Goal: Task Accomplishment & Management: Use online tool/utility

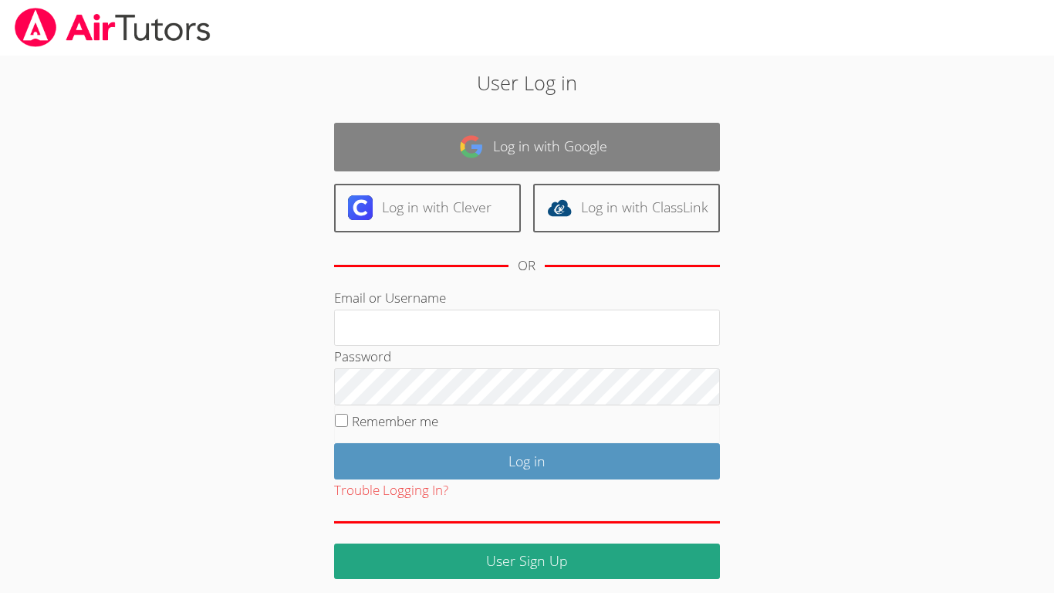
click at [451, 154] on link "Log in with Google" at bounding box center [527, 147] width 386 height 49
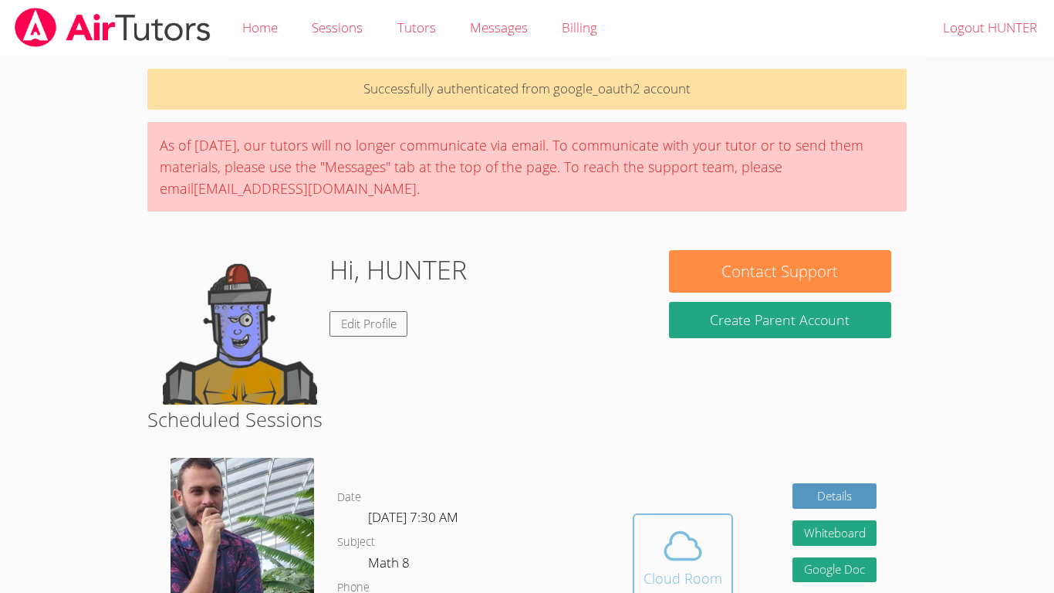
click at [642, 551] on button "Cloud Room" at bounding box center [683, 556] width 100 height 86
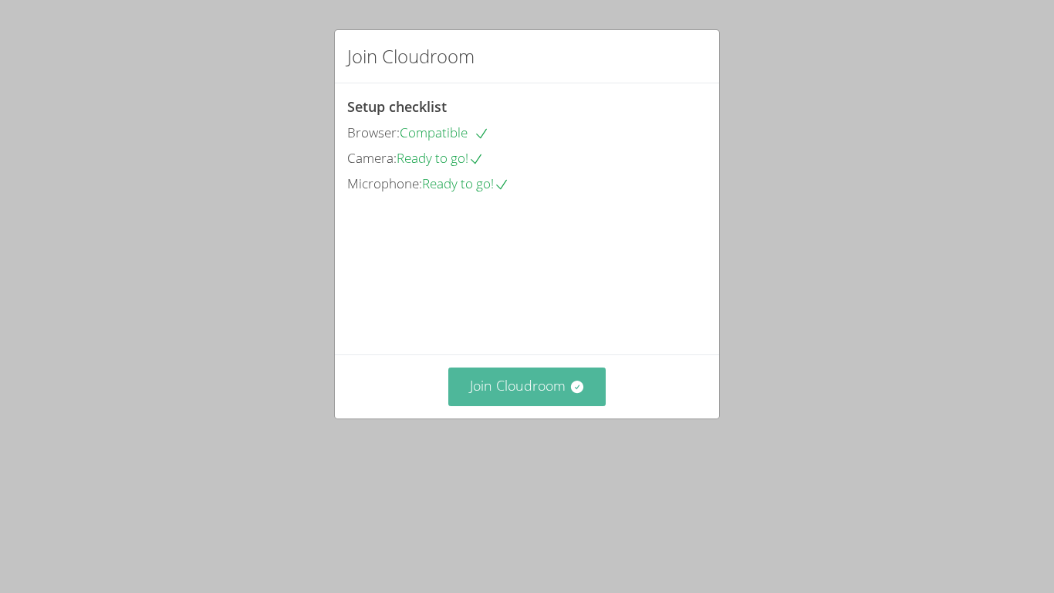
click at [474, 405] on button "Join Cloudroom" at bounding box center [527, 386] width 158 height 38
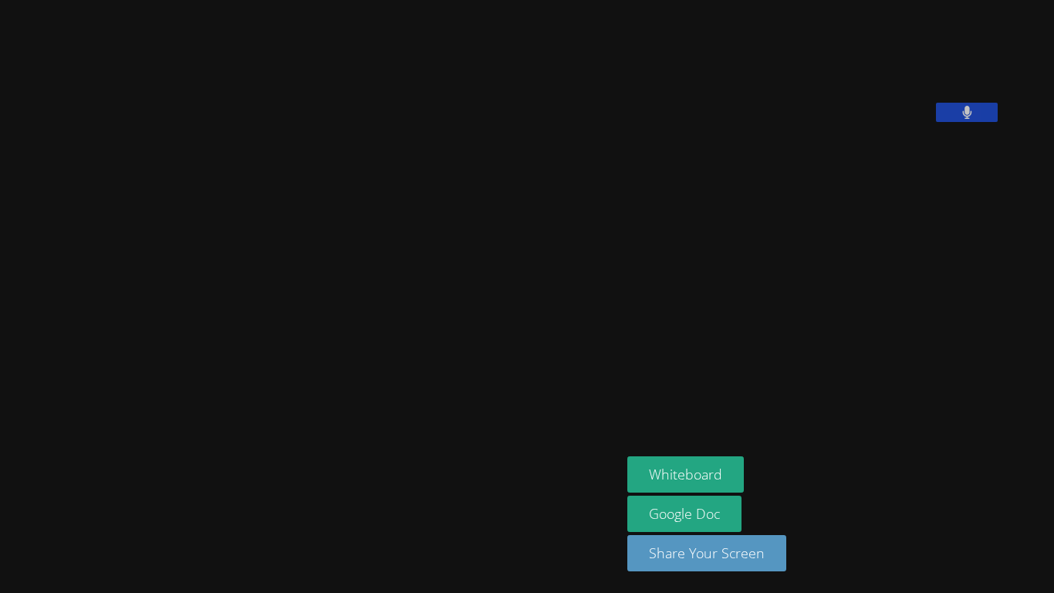
click at [267, 285] on video at bounding box center [310, 265] width 231 height 343
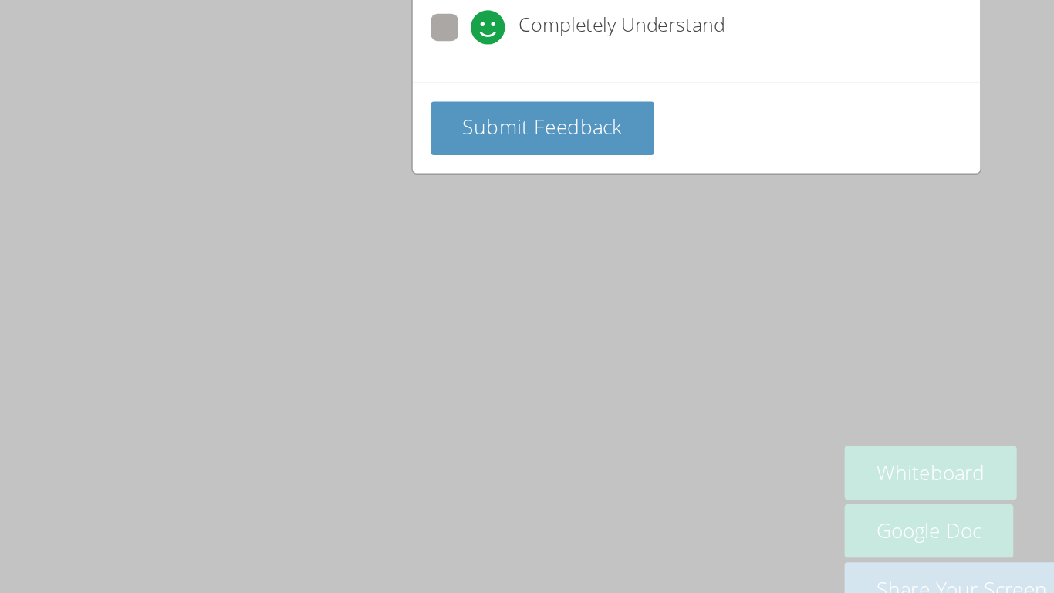
click at [374, 184] on span at bounding box center [374, 184] width 0 height 0
click at [374, 177] on input "Completely Understand" at bounding box center [380, 170] width 13 height 13
radio input "true"
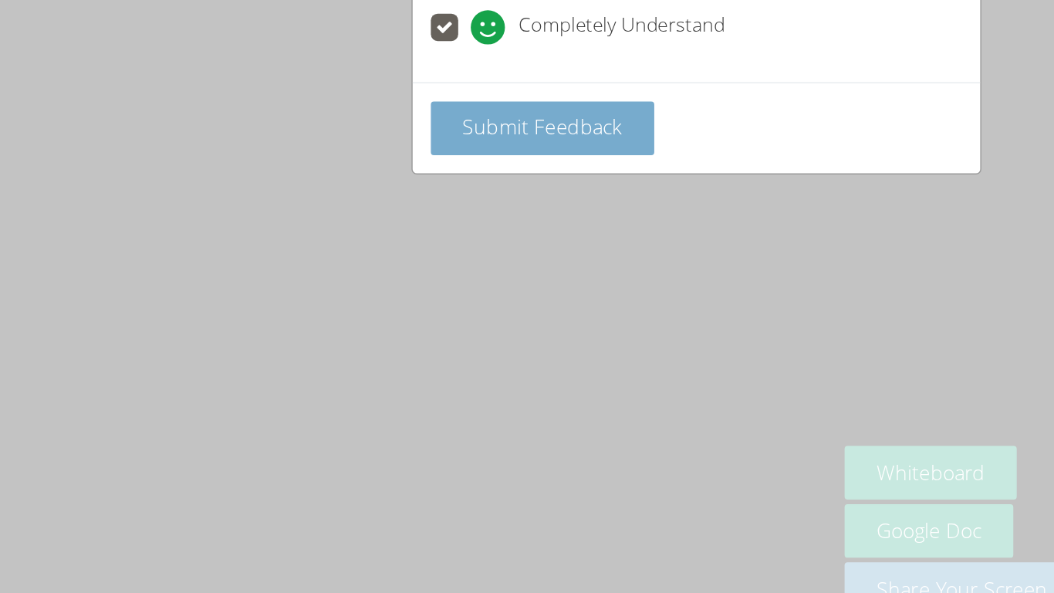
click at [380, 245] on span "Submit Feedback" at bounding box center [423, 240] width 108 height 19
